Goal: Navigation & Orientation: Find specific page/section

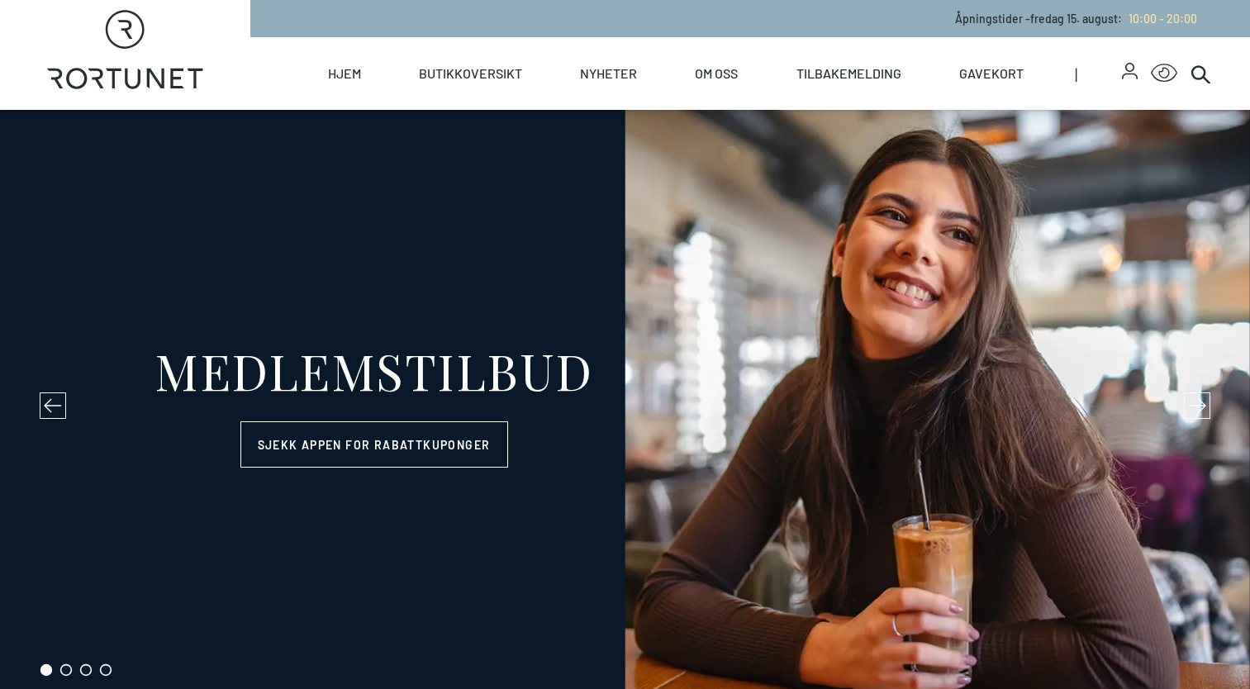
select select "NO"
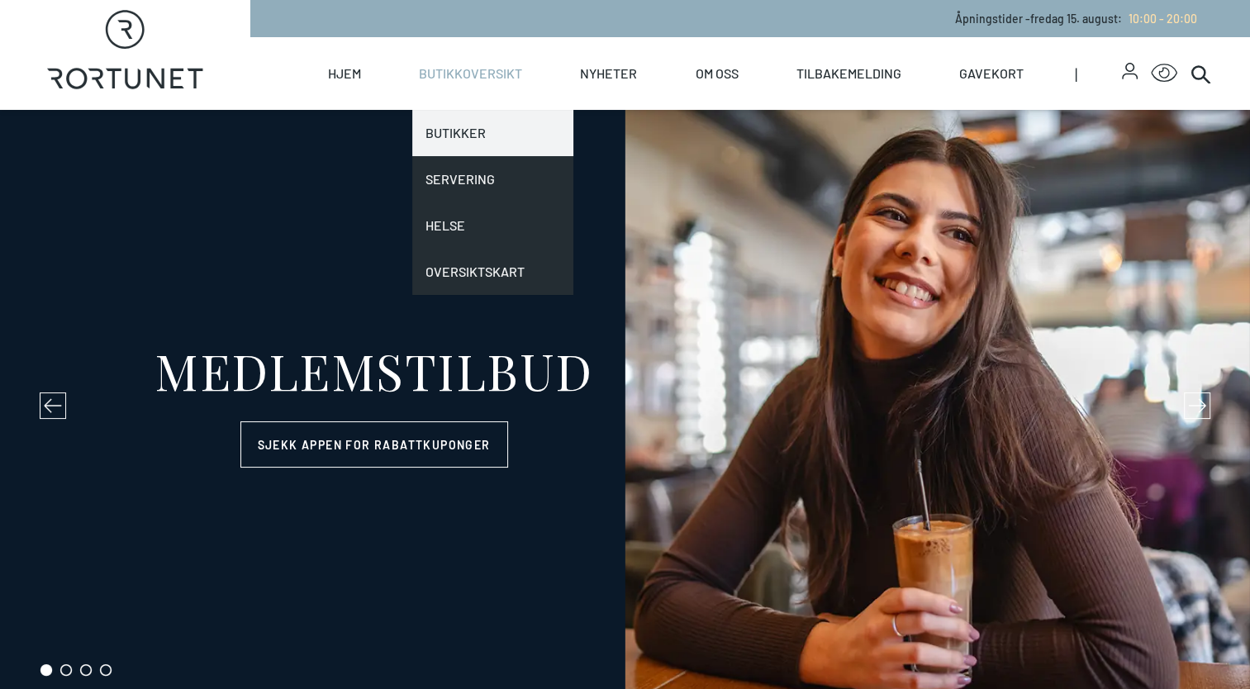
click at [464, 129] on link "Butikker" at bounding box center [492, 133] width 161 height 46
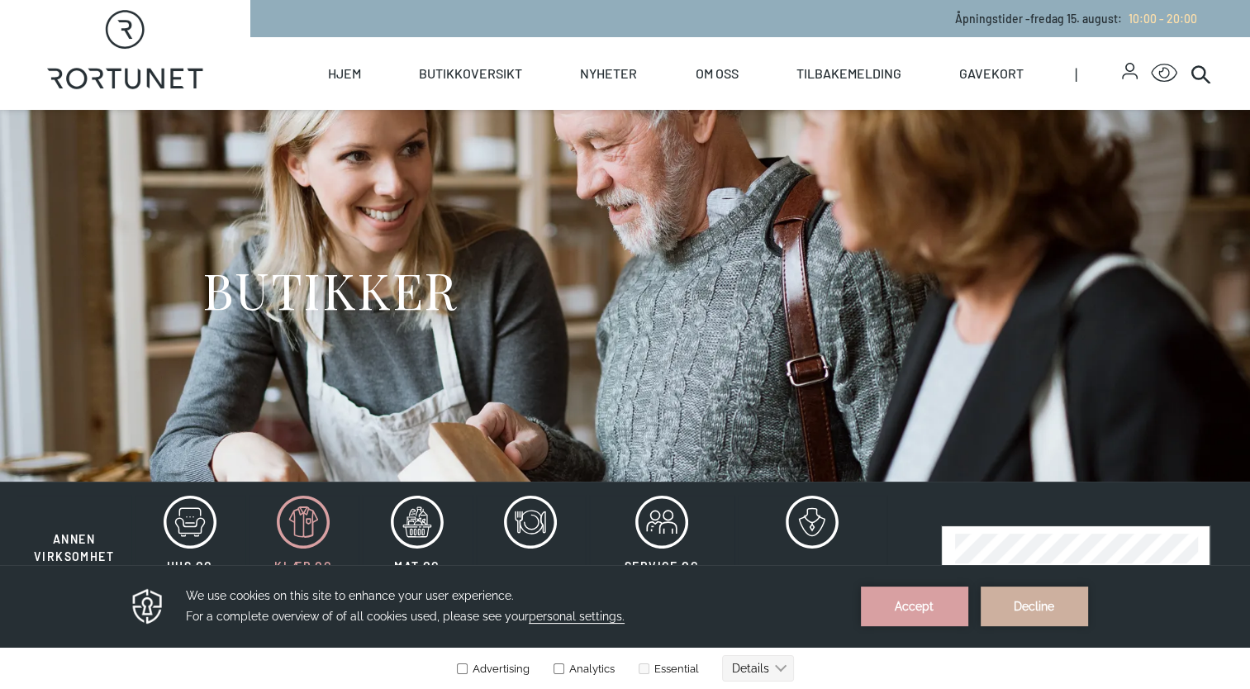
click at [307, 534] on icon at bounding box center [303, 522] width 53 height 53
click at [932, 614] on button "Accept" at bounding box center [914, 607] width 107 height 40
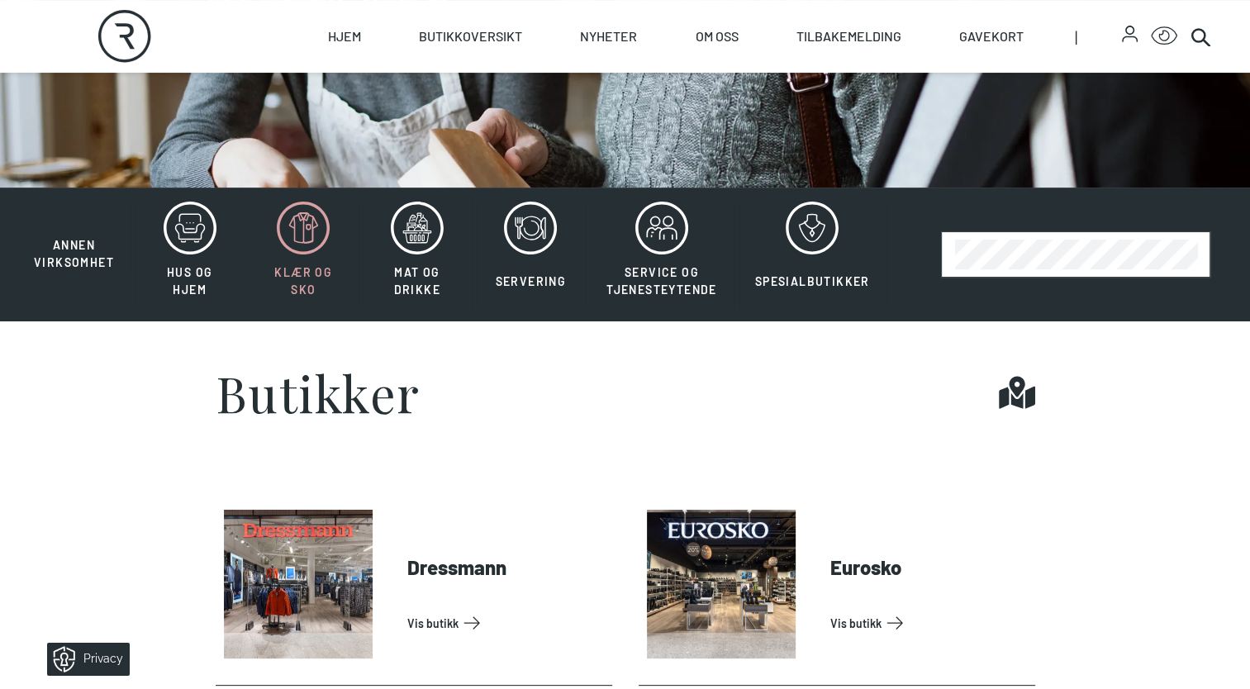
scroll to position [289, 0]
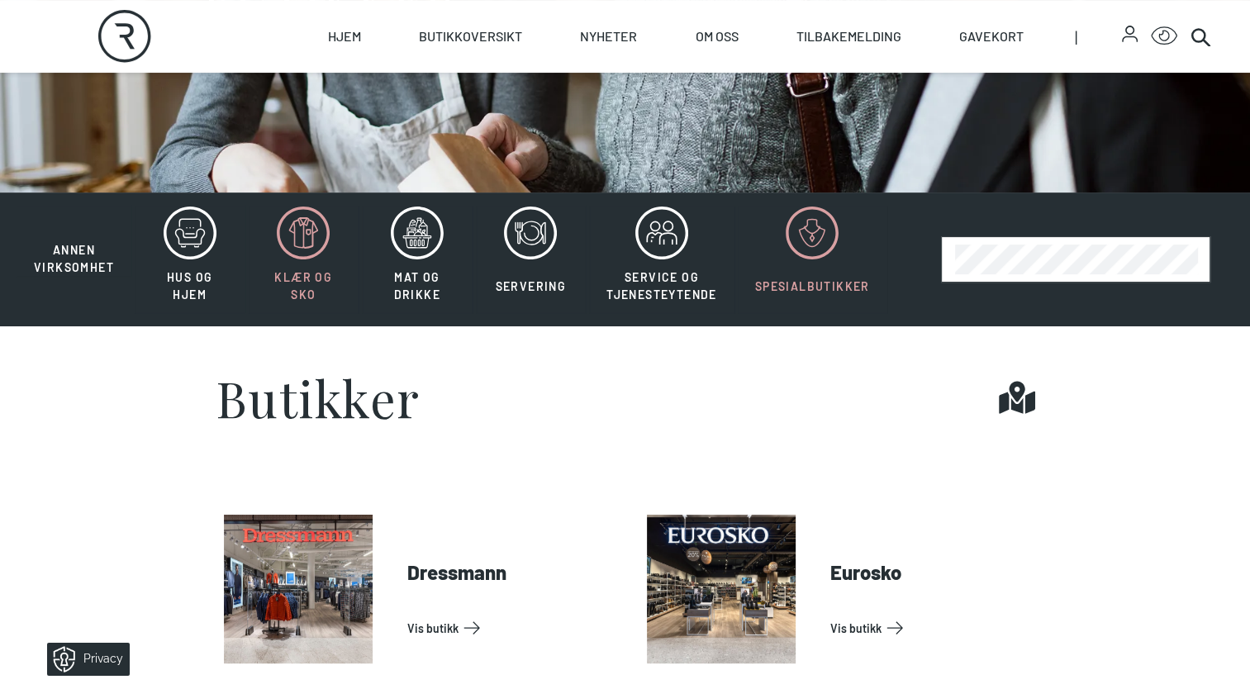
click at [816, 246] on icon at bounding box center [812, 233] width 53 height 53
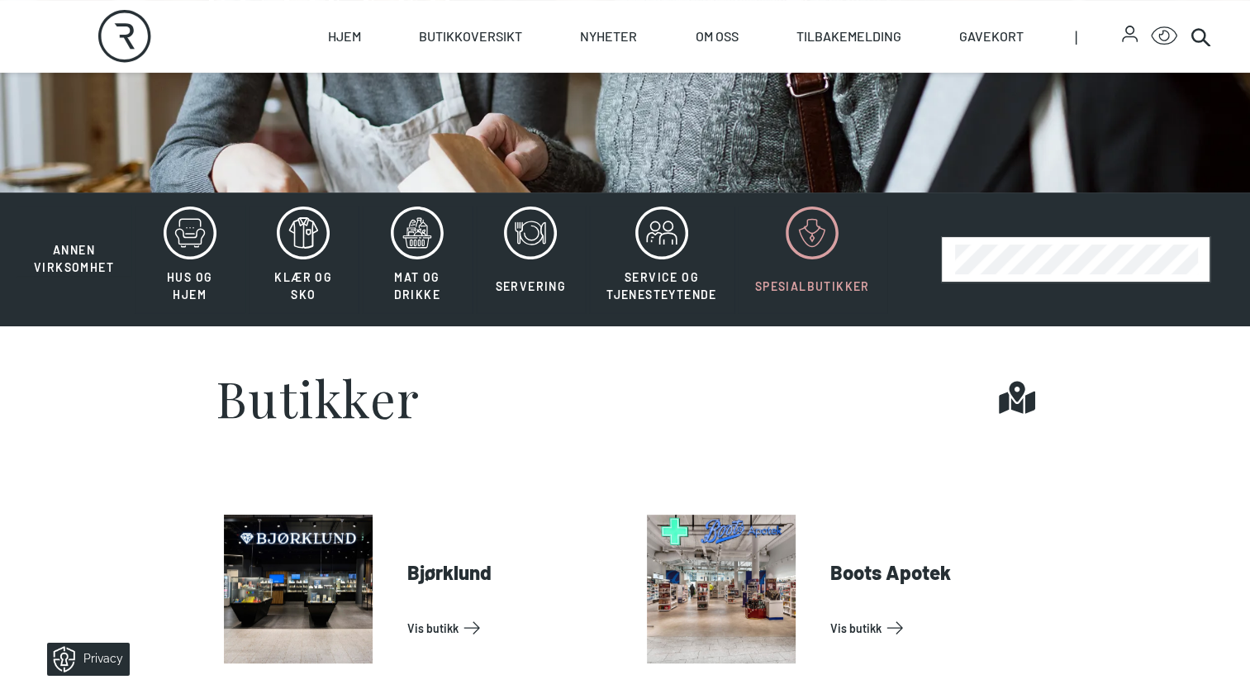
drag, startPoint x: 545, startPoint y: 397, endPoint x: 527, endPoint y: 393, distance: 18.6
click at [527, 393] on div "Butikker Find it!" at bounding box center [626, 398] width 820 height 50
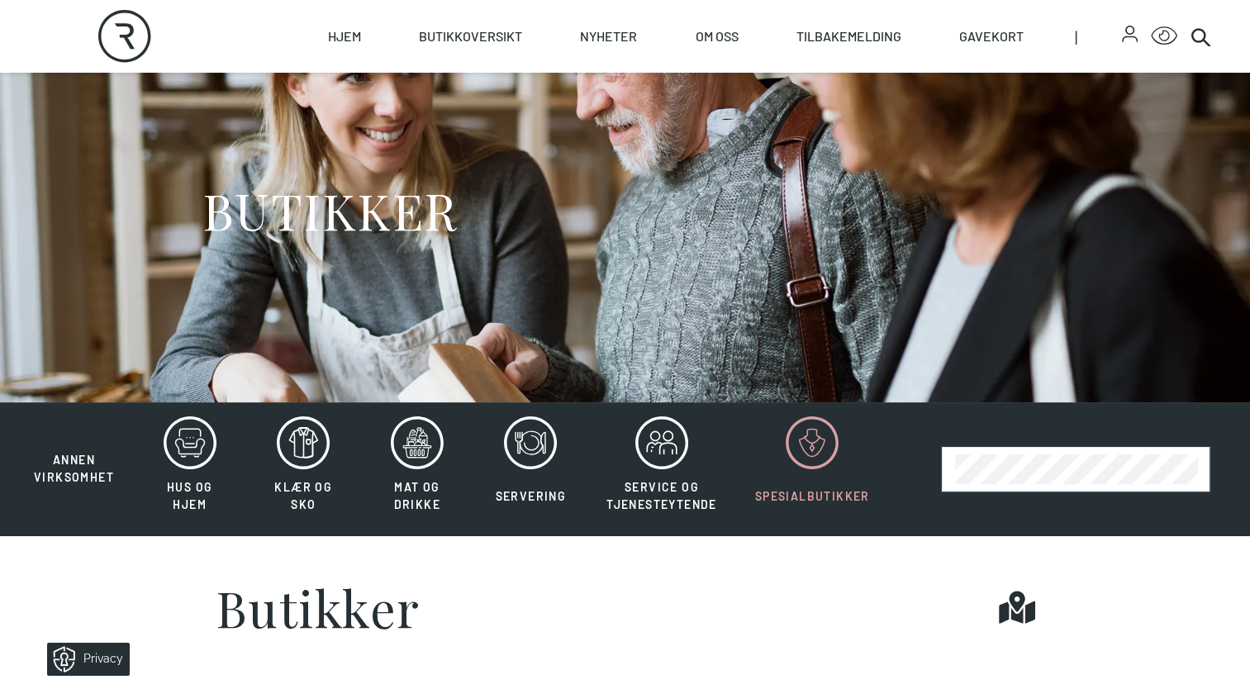
scroll to position [58, 0]
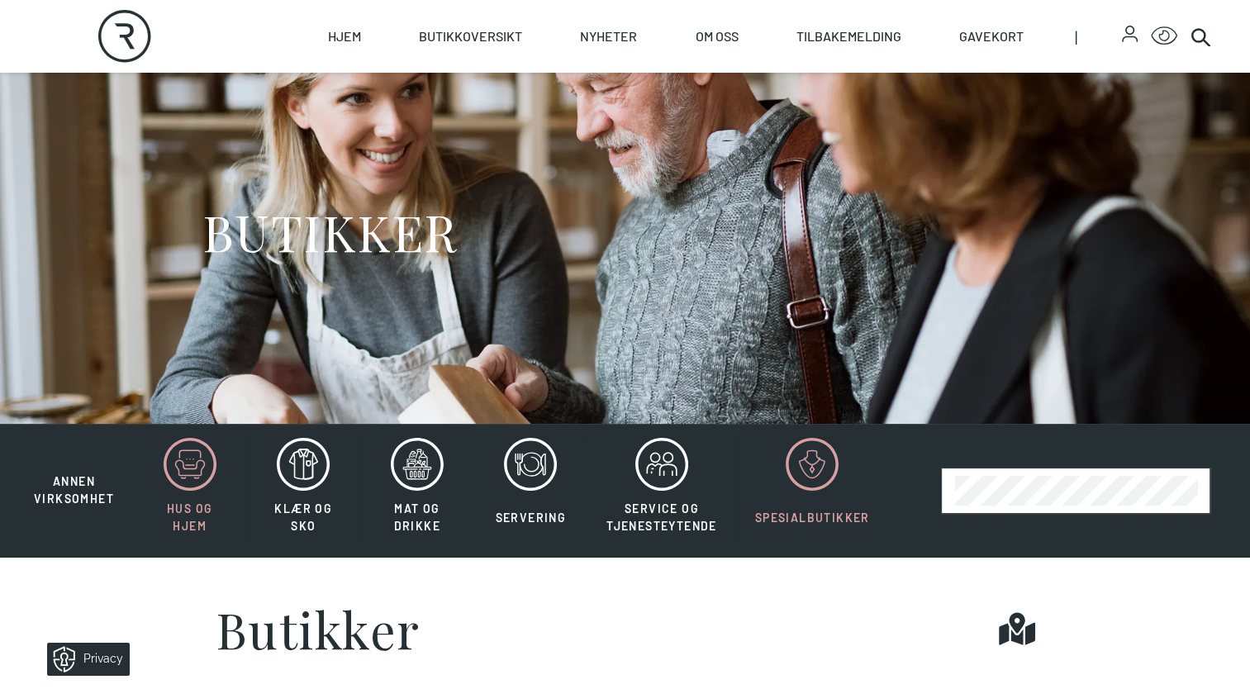
click at [189, 474] on icon at bounding box center [189, 467] width 29 height 15
